Goal: Task Accomplishment & Management: Manage account settings

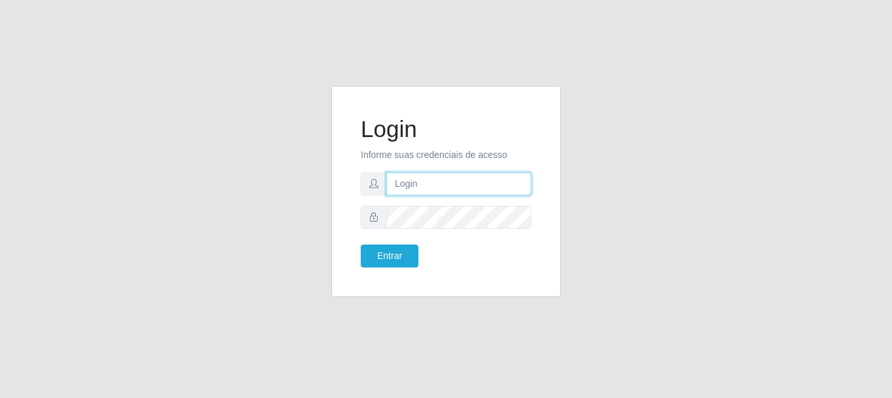
click at [436, 187] on input "text" at bounding box center [458, 184] width 145 height 23
click at [489, 190] on input "[EMAIL_ADDRESS][DOMAIN_NAME]" at bounding box center [458, 184] width 145 height 23
type input "[EMAIL_ADDRESS][DOMAIN_NAME]"
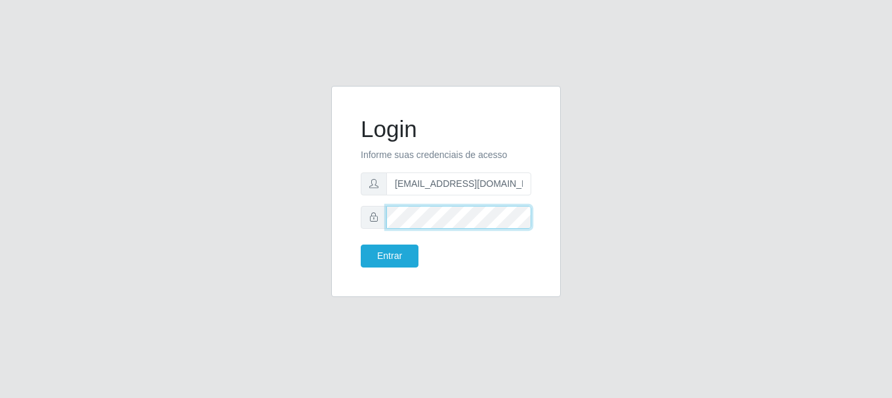
click at [361, 245] on button "Entrar" at bounding box center [390, 256] width 58 height 23
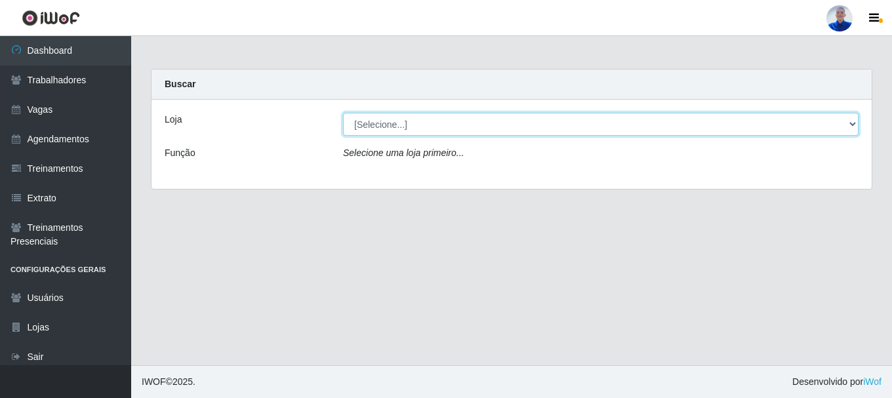
click at [415, 124] on select "[Selecione...] Supermercado [GEOGRAPHIC_DATA]" at bounding box center [601, 124] width 516 height 23
select select "165"
click at [343, 113] on select "[Selecione...] Supermercado [GEOGRAPHIC_DATA]" at bounding box center [601, 124] width 516 height 23
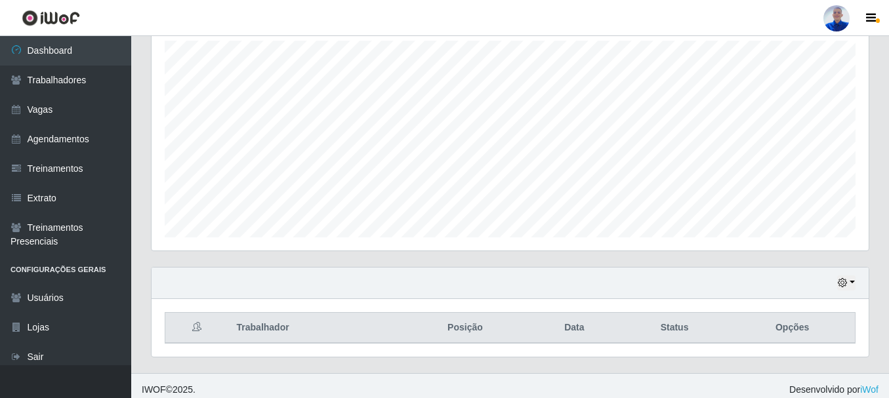
scroll to position [239, 0]
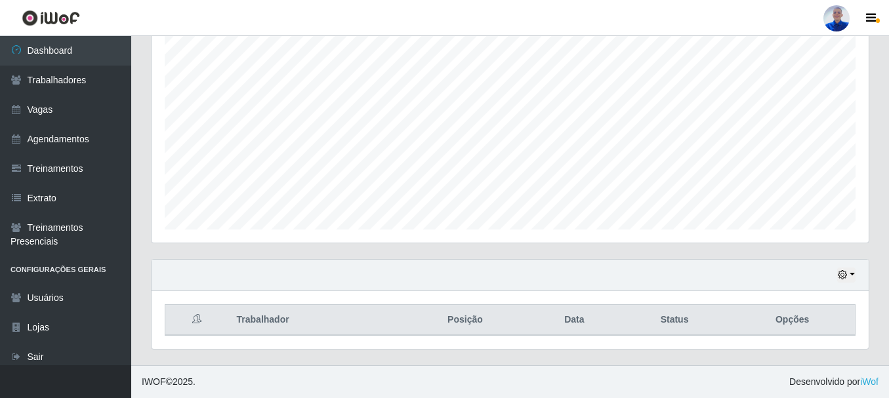
click at [859, 276] on div "Hoje 1 dia 3 dias 1 Semana Não encerrados" at bounding box center [510, 275] width 717 height 31
click at [847, 274] on icon "button" at bounding box center [842, 274] width 9 height 9
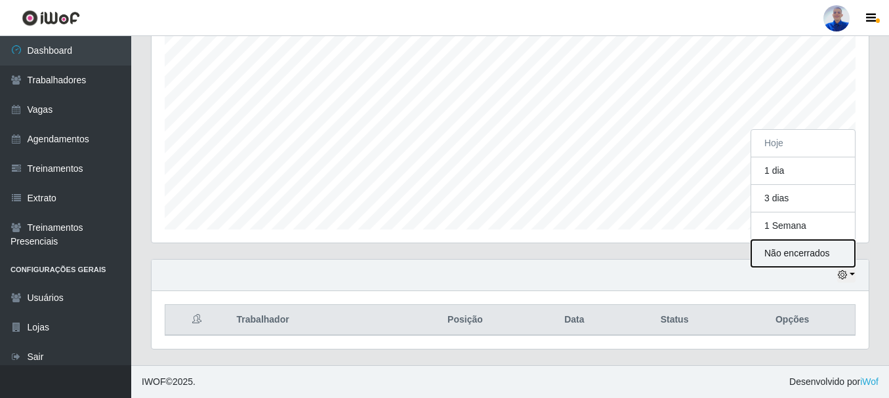
click at [800, 246] on button "Não encerrados" at bounding box center [803, 253] width 104 height 27
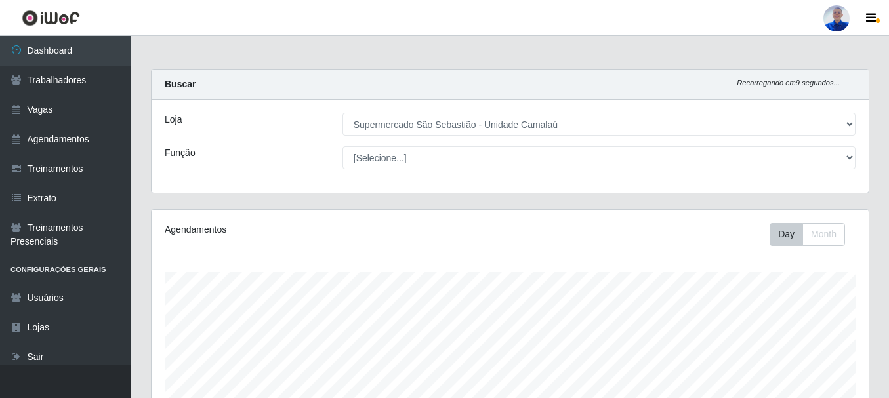
scroll to position [239, 0]
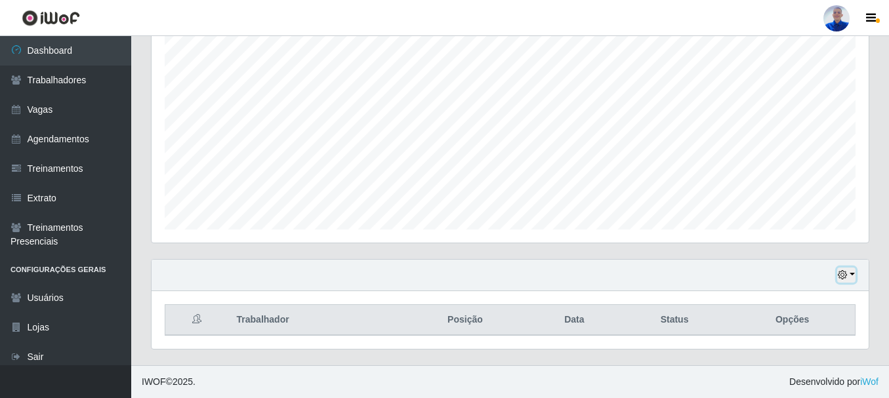
click at [849, 273] on button "button" at bounding box center [846, 275] width 18 height 15
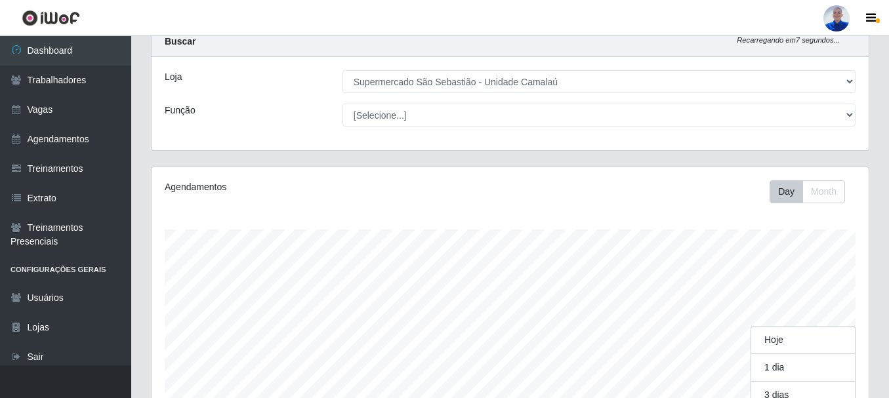
scroll to position [272, 717]
drag, startPoint x: 655, startPoint y: 150, endPoint x: 655, endPoint y: 125, distance: 24.9
click at [661, 129] on div "Carregando... Buscar Recarregando em 6 segundos... Loja [Selecione...] Supermer…" at bounding box center [510, 294] width 718 height 536
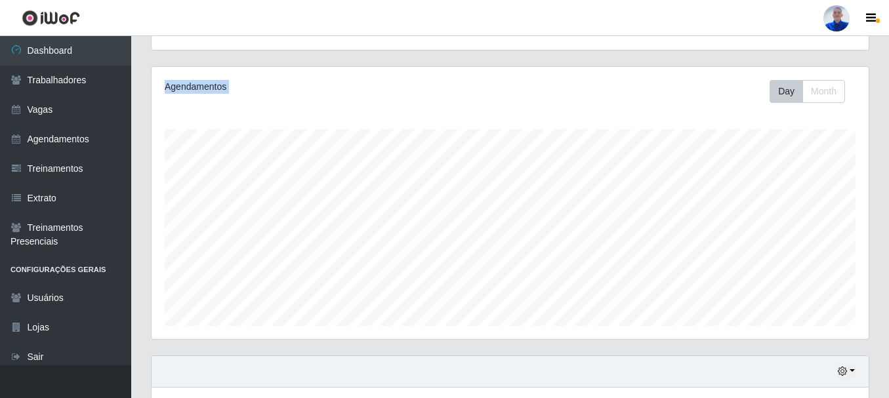
scroll to position [239, 0]
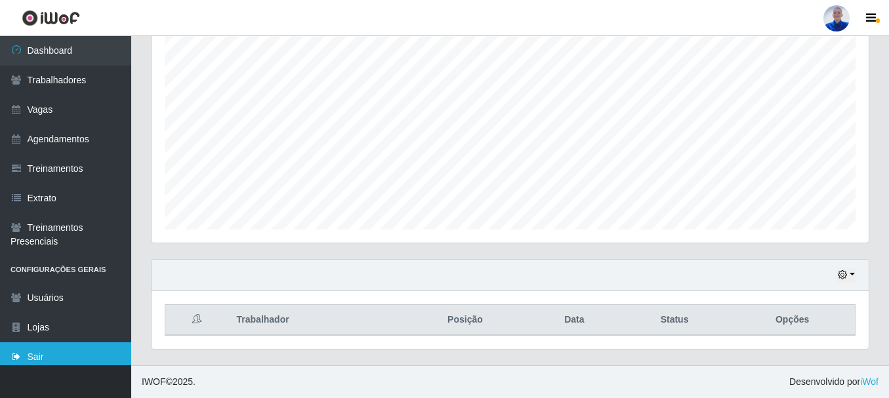
click at [19, 352] on icon at bounding box center [16, 356] width 12 height 9
